Goal: Task Accomplishment & Management: Manage account settings

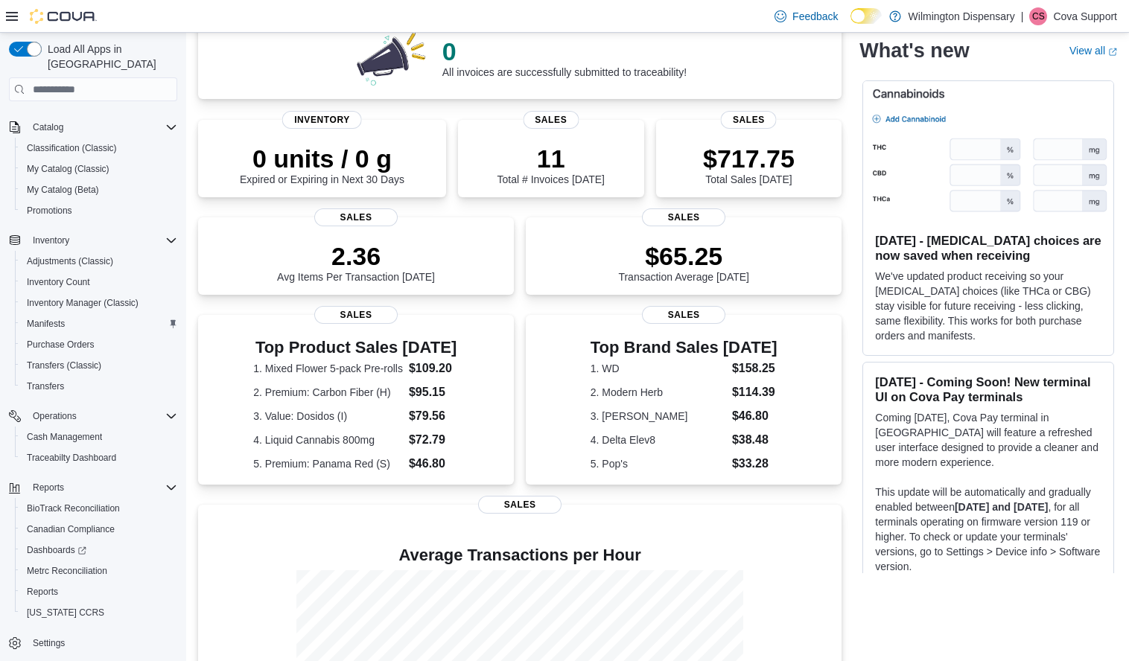
scroll to position [298, 0]
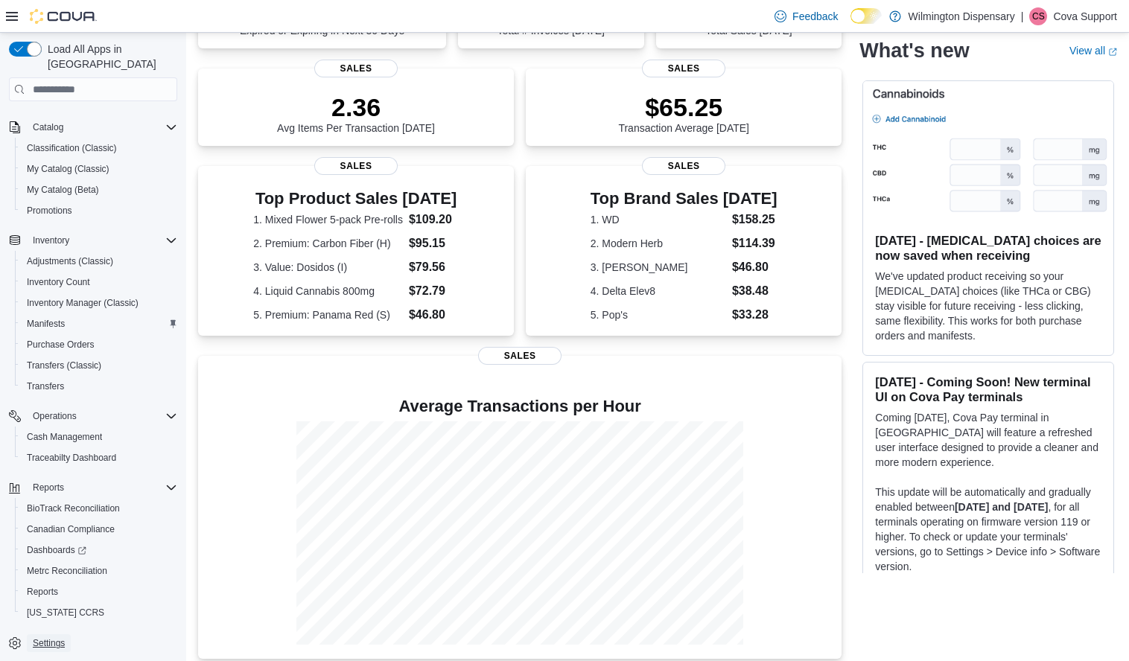
click at [53, 638] on span "Settings" at bounding box center [49, 644] width 32 height 12
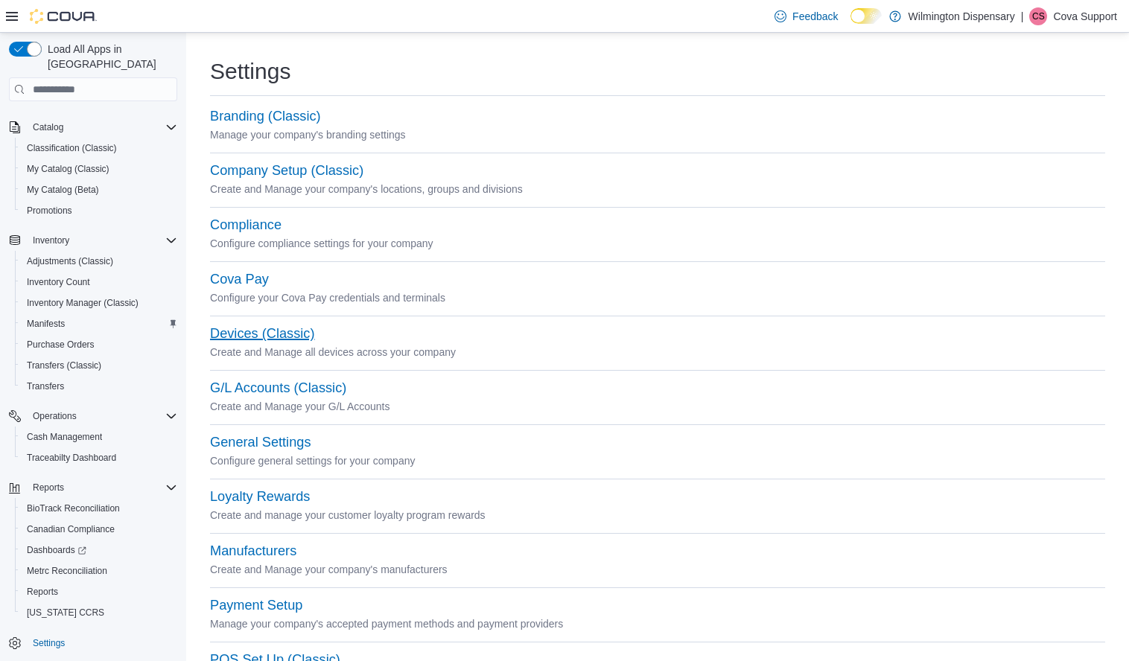
click at [258, 331] on button "Devices (Classic)" at bounding box center [262, 334] width 104 height 16
click at [256, 168] on button "Company Setup (Classic)" at bounding box center [286, 171] width 153 height 16
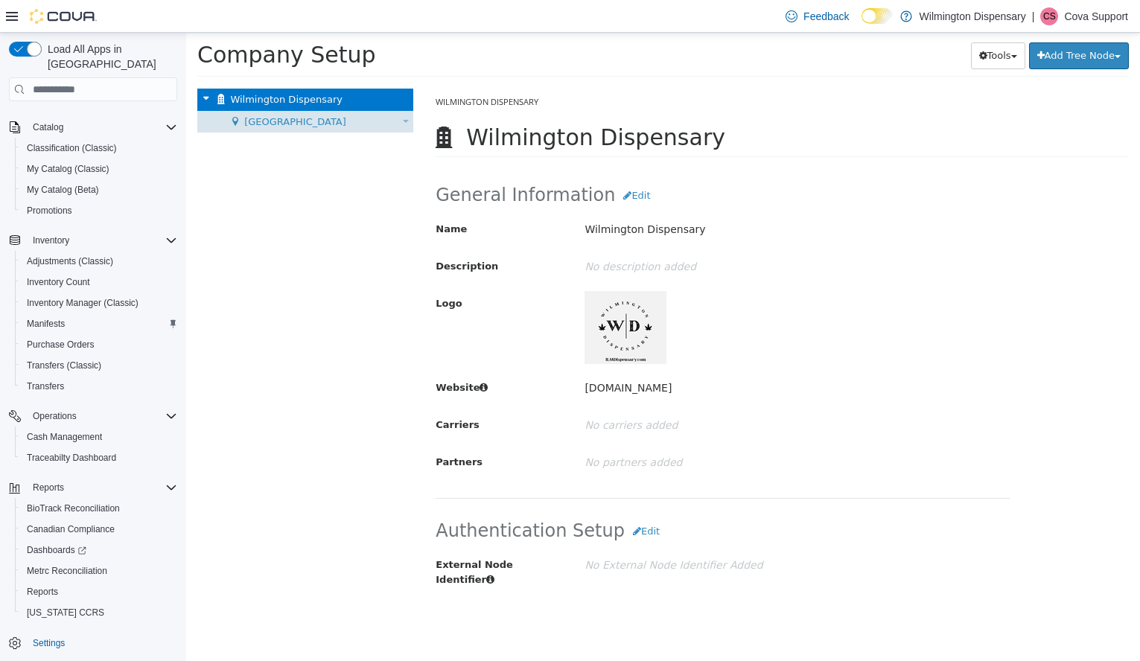
click at [290, 124] on span "[GEOGRAPHIC_DATA]" at bounding box center [295, 121] width 102 height 11
